Goal: Task Accomplishment & Management: Use online tool/utility

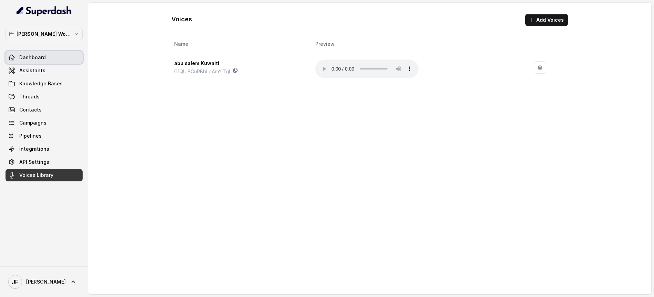
click at [35, 56] on span "Dashboard" at bounding box center [32, 57] width 26 height 7
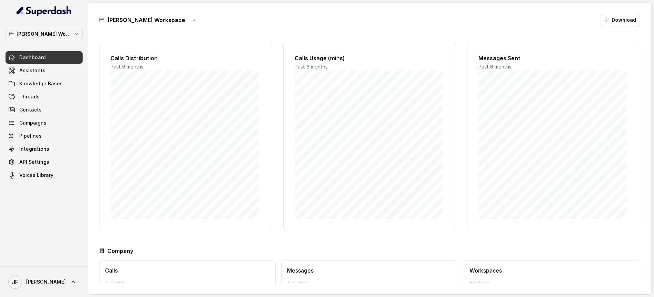
click at [276, 51] on div "Calls Distribution Past 6 months Calls Usage (mins) Past 6 months Messages Sent…" at bounding box center [369, 137] width 541 height 188
click at [38, 71] on span "Assistants" at bounding box center [32, 70] width 26 height 7
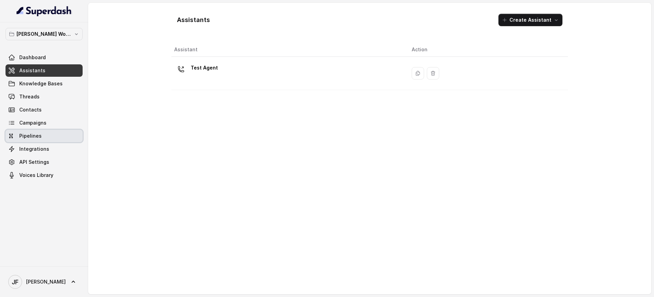
click at [33, 135] on span "Pipelines" at bounding box center [30, 135] width 22 height 7
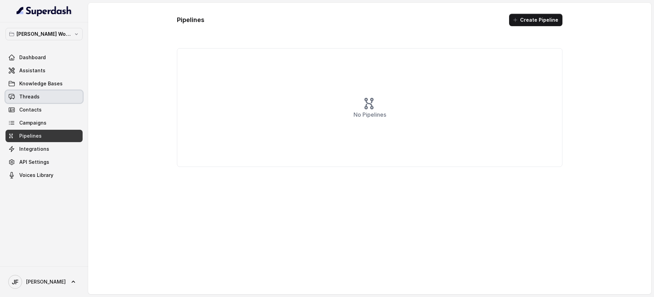
click at [27, 97] on span "Threads" at bounding box center [29, 96] width 20 height 7
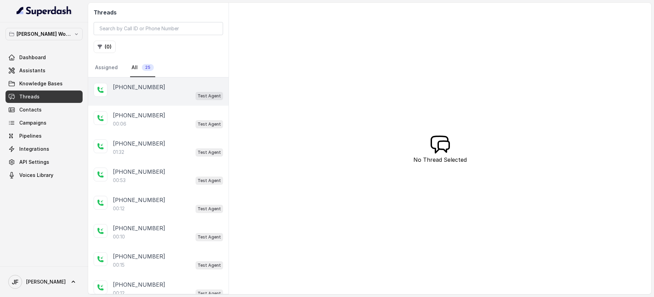
click at [136, 89] on p "[PHONE_NUMBER]" at bounding box center [139, 87] width 52 height 8
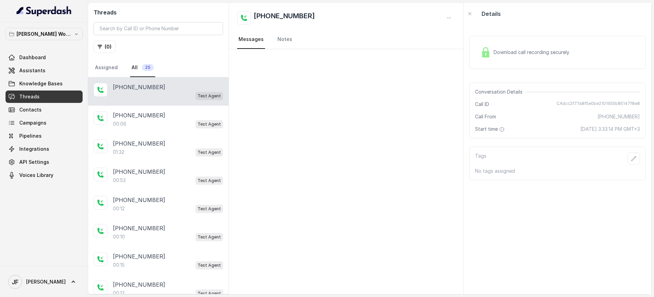
click at [130, 87] on p "[PHONE_NUMBER]" at bounding box center [139, 87] width 52 height 8
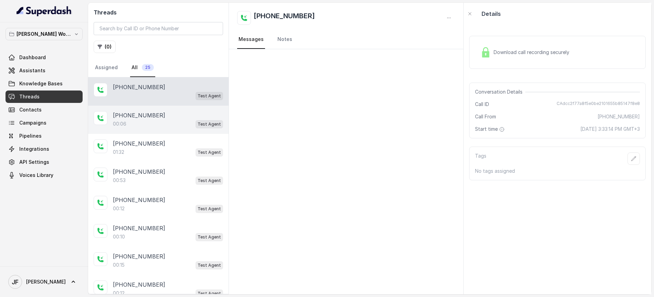
click at [133, 123] on div "00:06 Test Agent" at bounding box center [168, 123] width 110 height 9
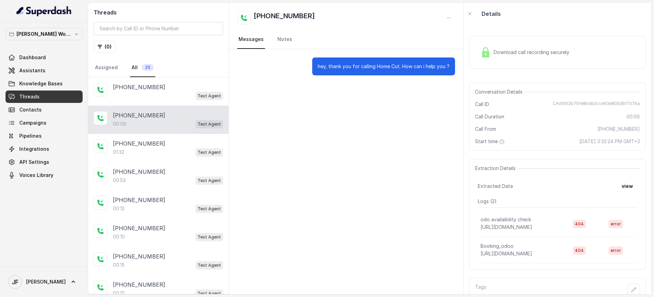
click at [533, 54] on span "Download call recording securely" at bounding box center [532, 52] width 78 height 7
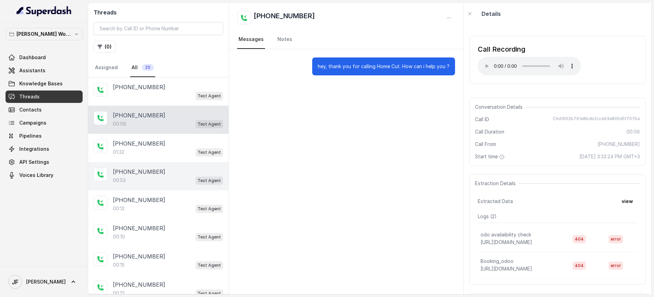
click at [135, 178] on div "00:53 Test Agent" at bounding box center [168, 180] width 110 height 9
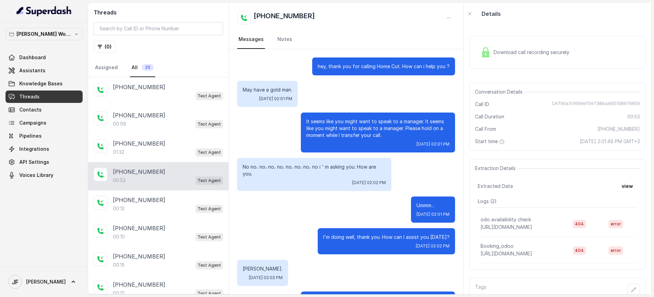
scroll to position [253, 0]
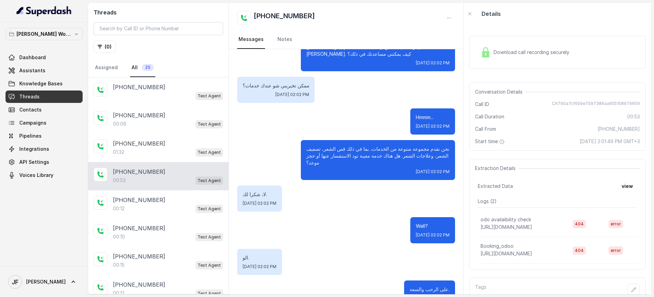
click at [513, 49] on span "Download call recording securely" at bounding box center [532, 52] width 78 height 7
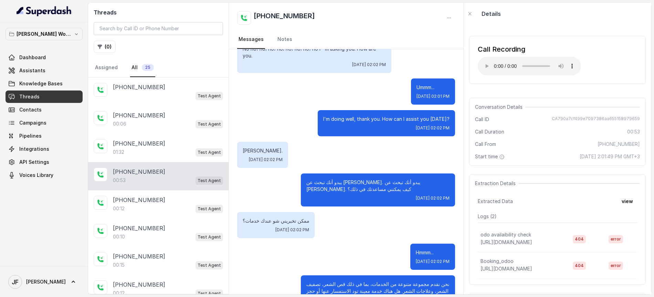
scroll to position [125, 0]
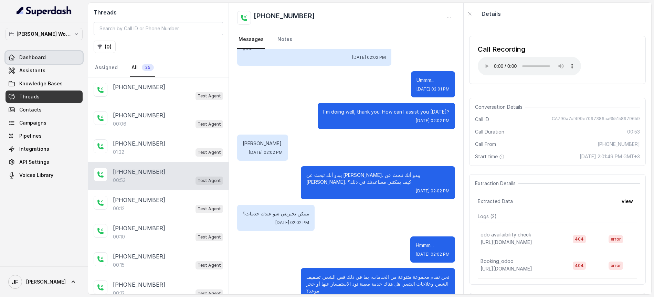
click at [35, 60] on span "Dashboard" at bounding box center [32, 57] width 26 height 7
